Goal: Use online tool/utility: Use online tool/utility

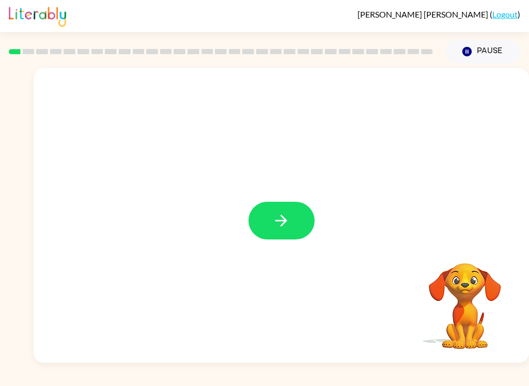
click at [290, 221] on icon "button" at bounding box center [281, 221] width 18 height 18
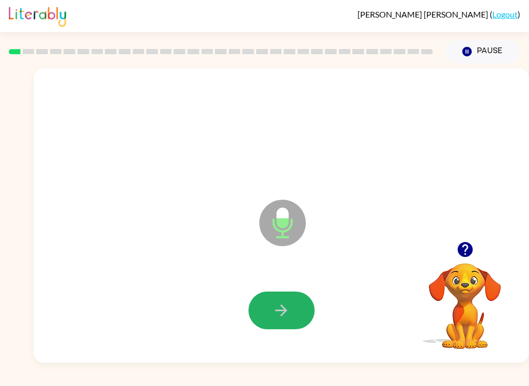
click at [289, 300] on button "button" at bounding box center [281, 311] width 66 height 38
click at [263, 317] on button "button" at bounding box center [281, 311] width 66 height 38
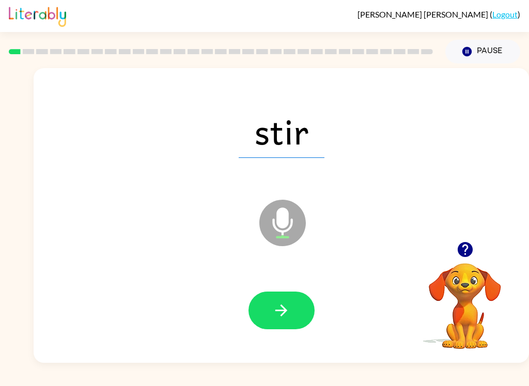
click at [261, 320] on button "button" at bounding box center [281, 311] width 66 height 38
click at [273, 303] on icon "button" at bounding box center [281, 311] width 18 height 18
click at [277, 304] on icon "button" at bounding box center [281, 311] width 18 height 18
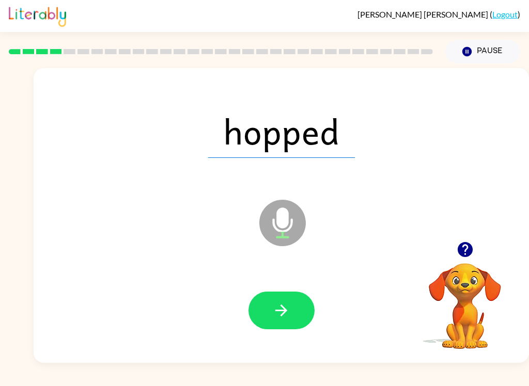
click at [276, 315] on icon "button" at bounding box center [281, 311] width 18 height 18
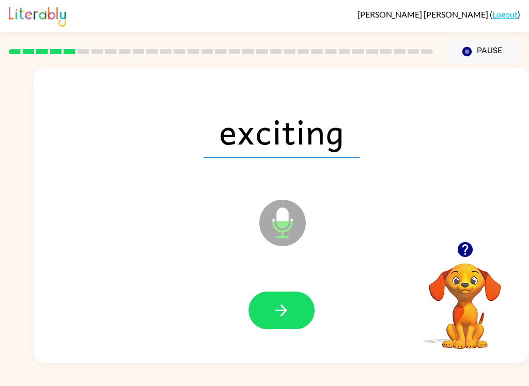
click at [284, 309] on icon "button" at bounding box center [281, 311] width 12 height 12
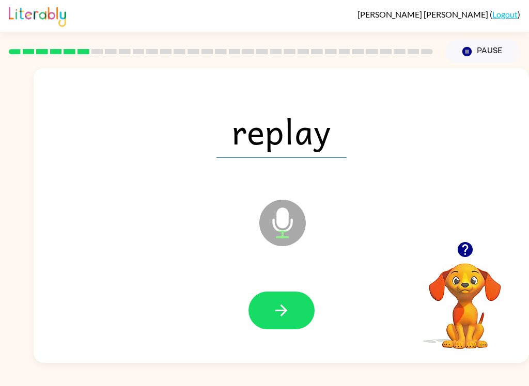
click at [274, 319] on icon "button" at bounding box center [281, 311] width 18 height 18
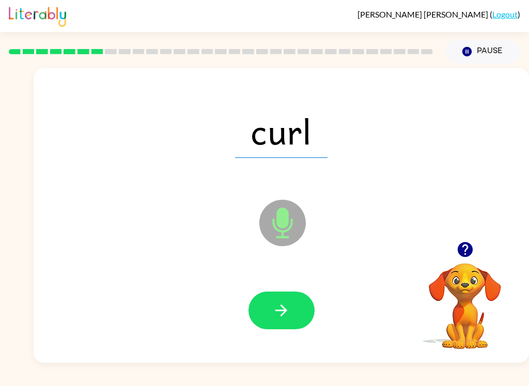
click at [285, 326] on button "button" at bounding box center [281, 311] width 66 height 38
click at [282, 320] on button "button" at bounding box center [281, 311] width 66 height 38
click at [270, 318] on button "button" at bounding box center [281, 311] width 66 height 38
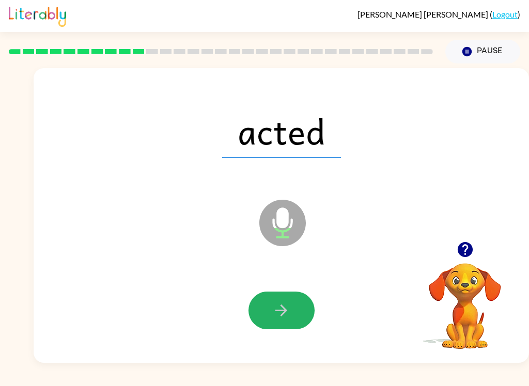
click at [270, 314] on button "button" at bounding box center [281, 311] width 66 height 38
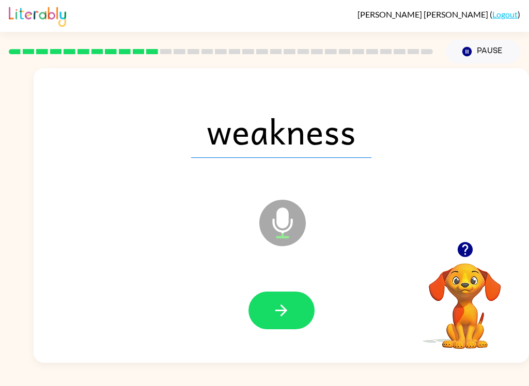
click at [272, 326] on button "button" at bounding box center [281, 311] width 66 height 38
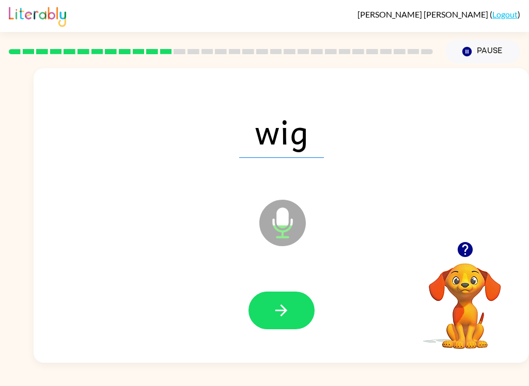
click at [263, 324] on button "button" at bounding box center [281, 311] width 66 height 38
click at [276, 307] on icon "button" at bounding box center [281, 311] width 18 height 18
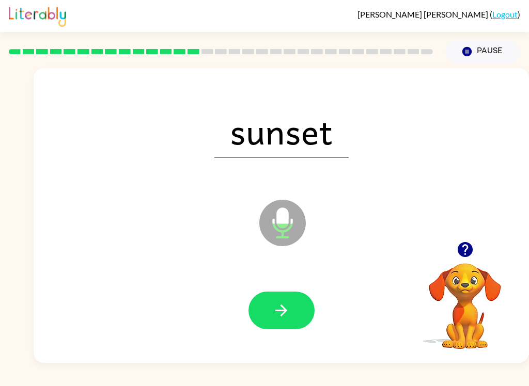
click at [268, 316] on button "button" at bounding box center [281, 311] width 66 height 38
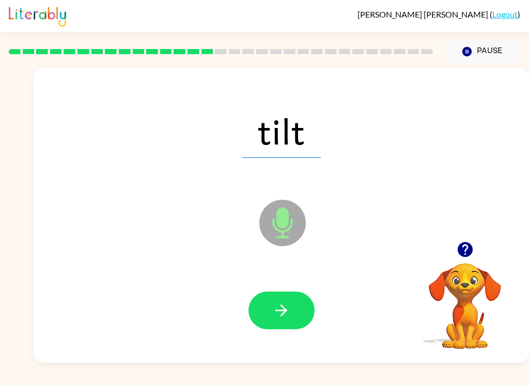
click at [271, 305] on button "button" at bounding box center [281, 311] width 66 height 38
click at [275, 318] on icon "button" at bounding box center [281, 311] width 18 height 18
click at [282, 316] on icon "button" at bounding box center [281, 311] width 18 height 18
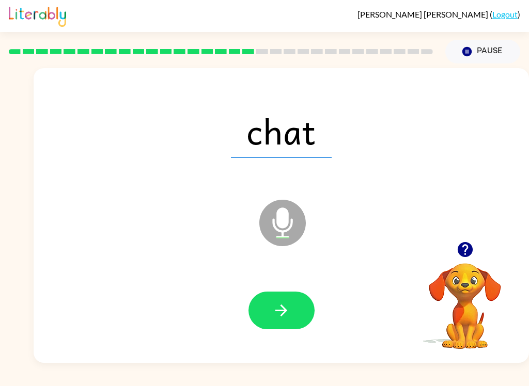
click at [271, 307] on button "button" at bounding box center [281, 311] width 66 height 38
click at [277, 320] on icon "button" at bounding box center [281, 311] width 18 height 18
click at [272, 321] on button "button" at bounding box center [281, 311] width 66 height 38
click at [278, 318] on icon "button" at bounding box center [281, 311] width 18 height 18
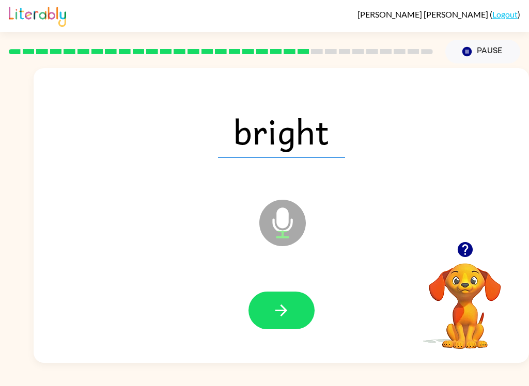
click at [268, 318] on button "button" at bounding box center [281, 311] width 66 height 38
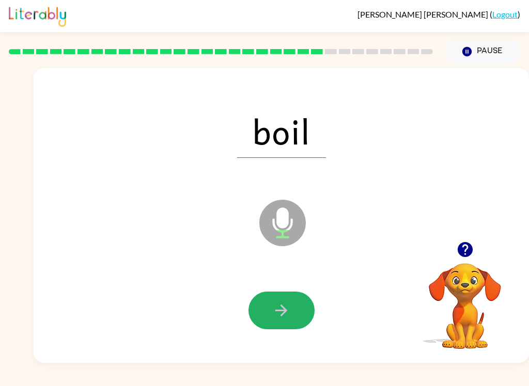
click at [268, 324] on button "button" at bounding box center [281, 311] width 66 height 38
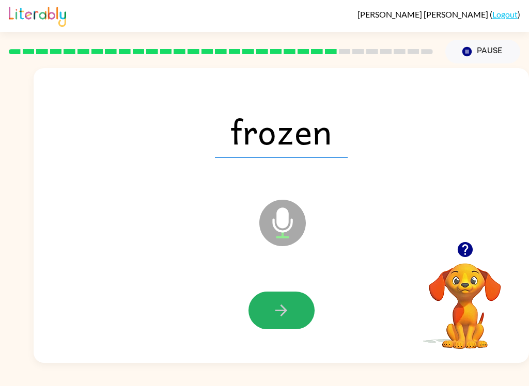
click at [271, 317] on button "button" at bounding box center [281, 311] width 66 height 38
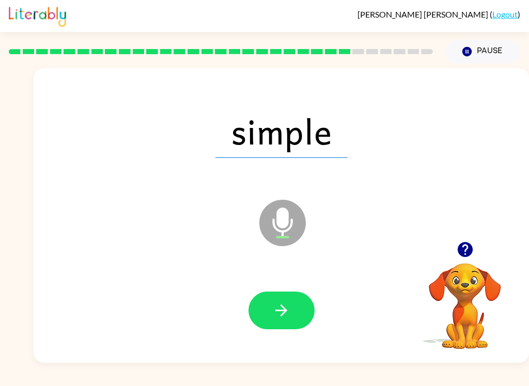
click at [277, 319] on icon "button" at bounding box center [281, 311] width 18 height 18
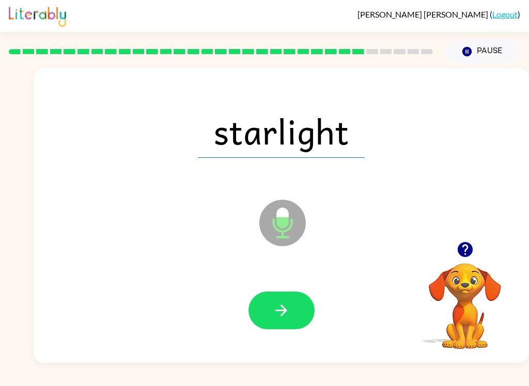
click at [273, 317] on icon "button" at bounding box center [281, 311] width 18 height 18
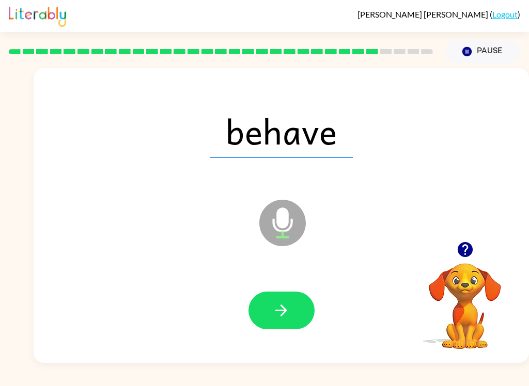
click at [263, 318] on button "button" at bounding box center [281, 311] width 66 height 38
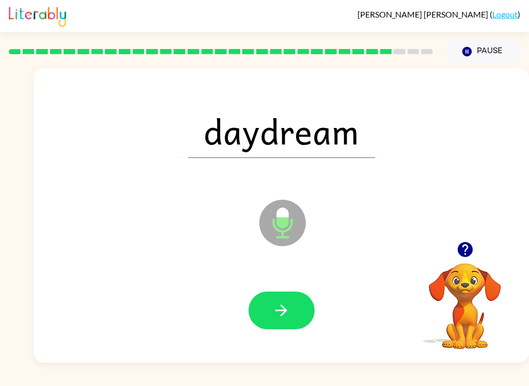
click at [275, 307] on icon "button" at bounding box center [281, 311] width 18 height 18
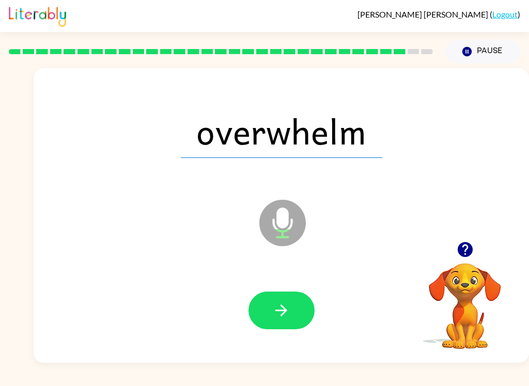
click at [273, 320] on icon "button" at bounding box center [281, 311] width 18 height 18
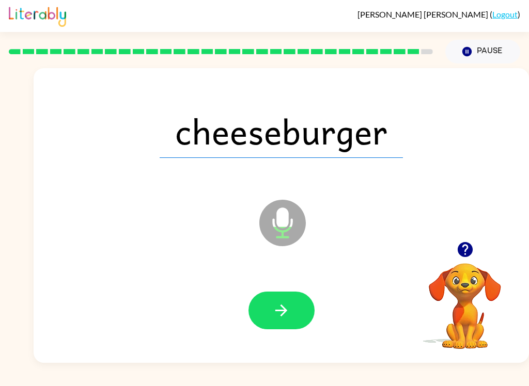
click at [282, 329] on button "button" at bounding box center [281, 311] width 66 height 38
